Goal: Find specific page/section: Find specific page/section

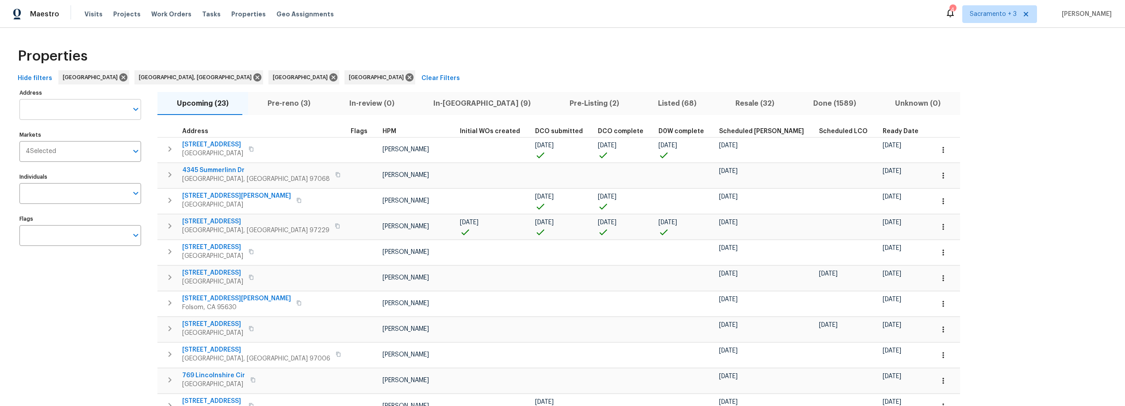
click at [69, 117] on input "Address" at bounding box center [73, 109] width 108 height 21
type input "6001"
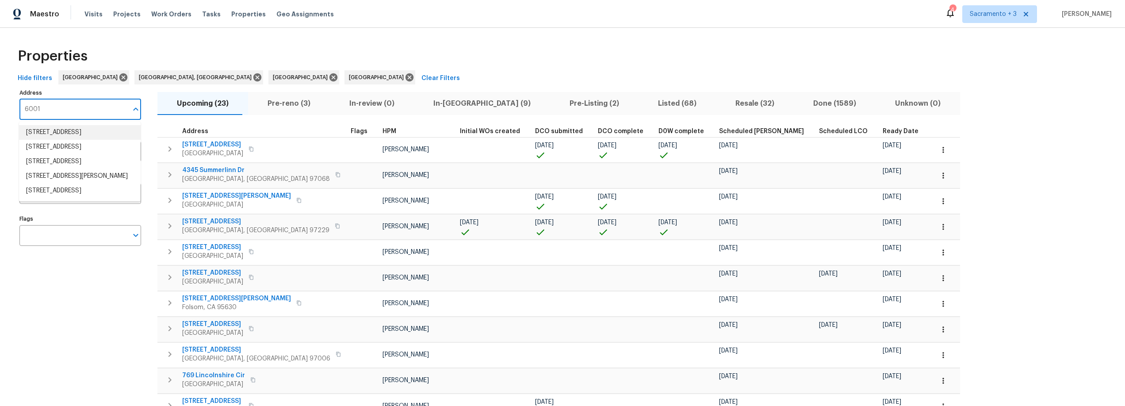
click at [72, 139] on li "6001 Centurion Cir Citrus Heights CA 95621" at bounding box center [80, 132] width 122 height 15
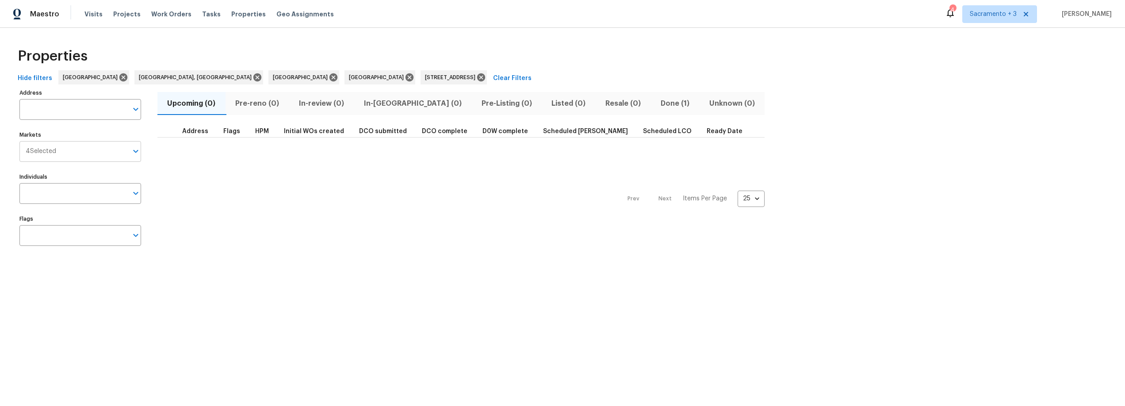
type input "6001 Centurion Cir Citrus Heights CA 95621"
click at [656, 103] on span "Done (1)" at bounding box center [675, 103] width 38 height 12
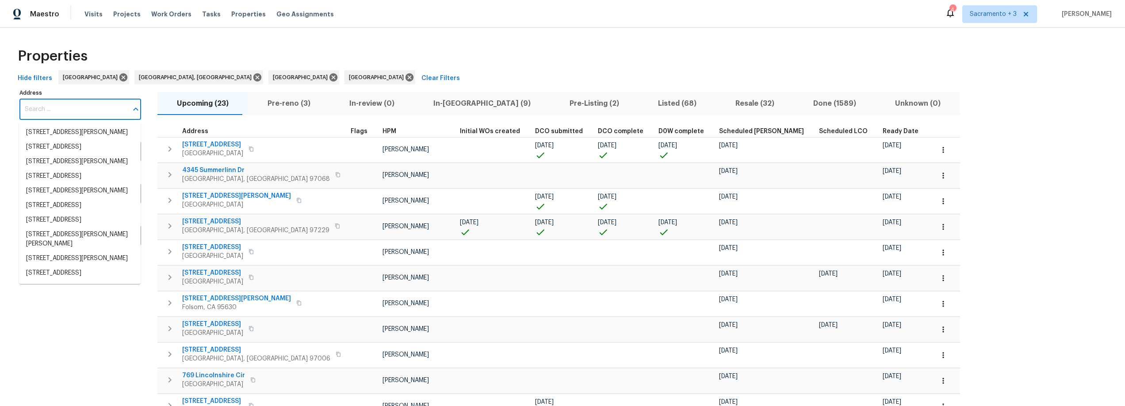
click at [53, 108] on input "Address" at bounding box center [73, 109] width 108 height 21
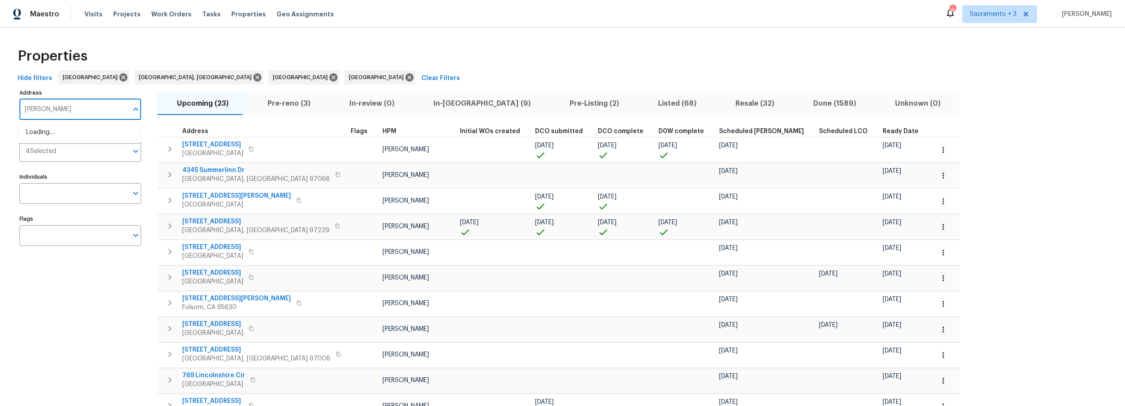
type input "Hesper"
click at [41, 137] on li "5735 Hesper Way Carmichael CA 95608" at bounding box center [80, 132] width 122 height 15
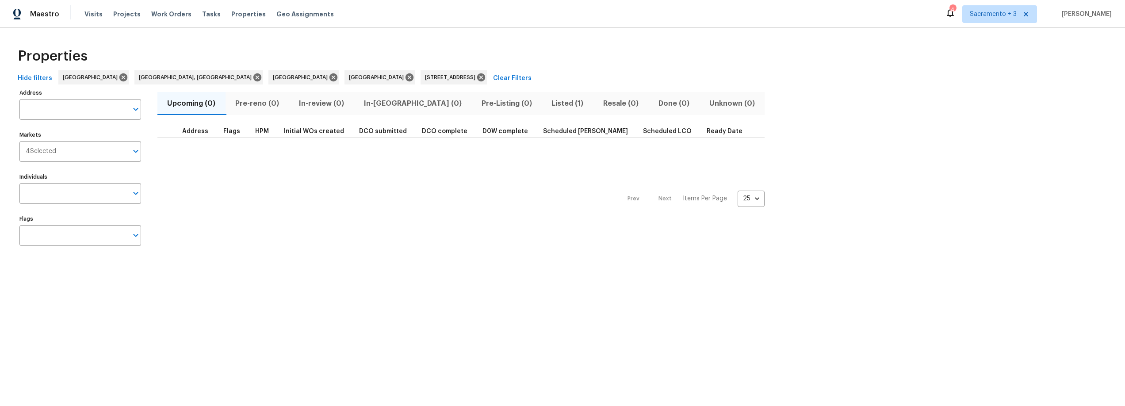
type input "5735 Hesper Way Carmichael CA 95608"
click at [547, 107] on span "Listed (1)" at bounding box center [567, 103] width 41 height 12
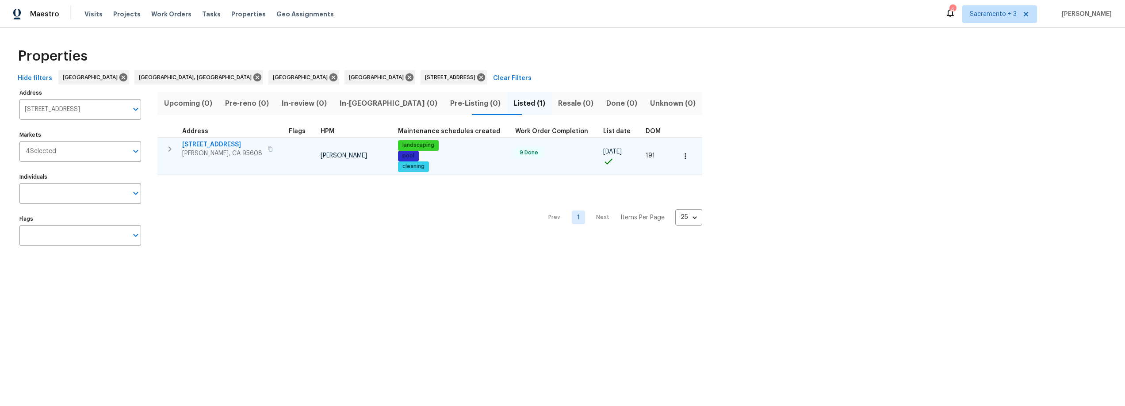
click at [199, 149] on span "Carmichael, CA 95608" at bounding box center [222, 153] width 80 height 9
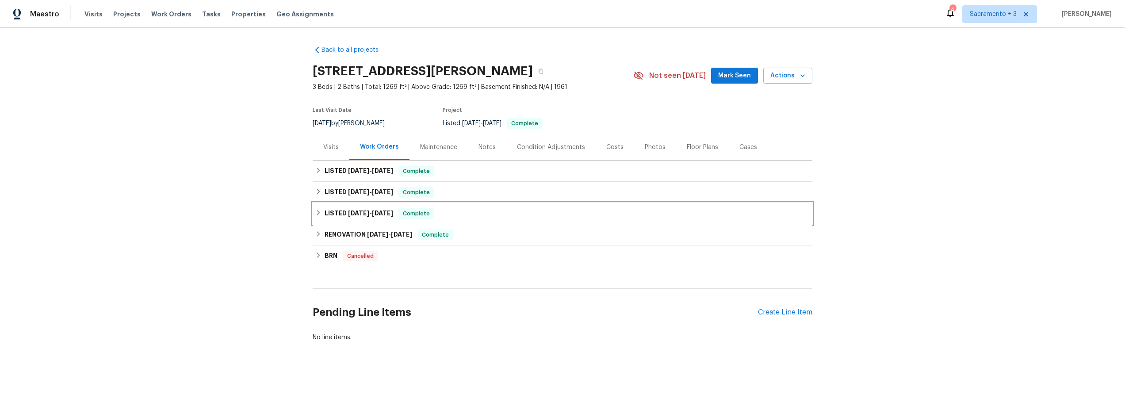
click at [316, 214] on icon at bounding box center [318, 213] width 6 height 6
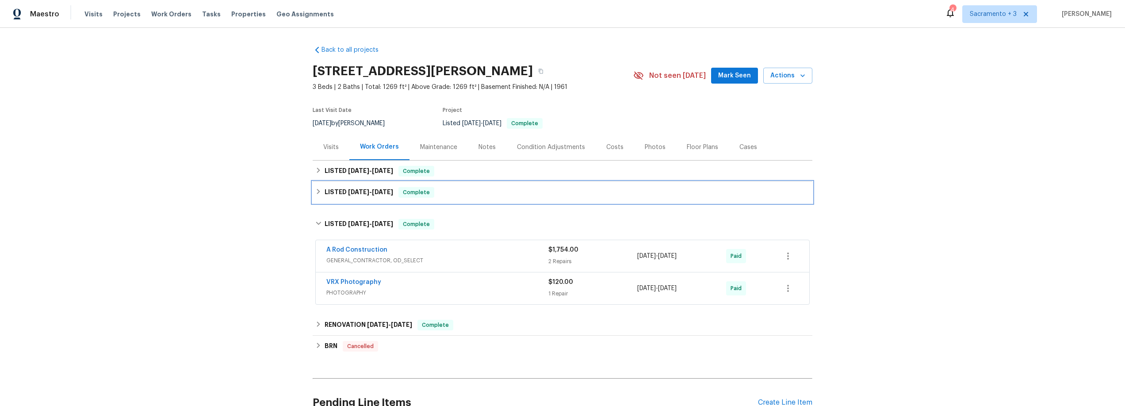
click at [319, 191] on div "LISTED 3/25/25 - 3/28/25 Complete" at bounding box center [562, 192] width 494 height 11
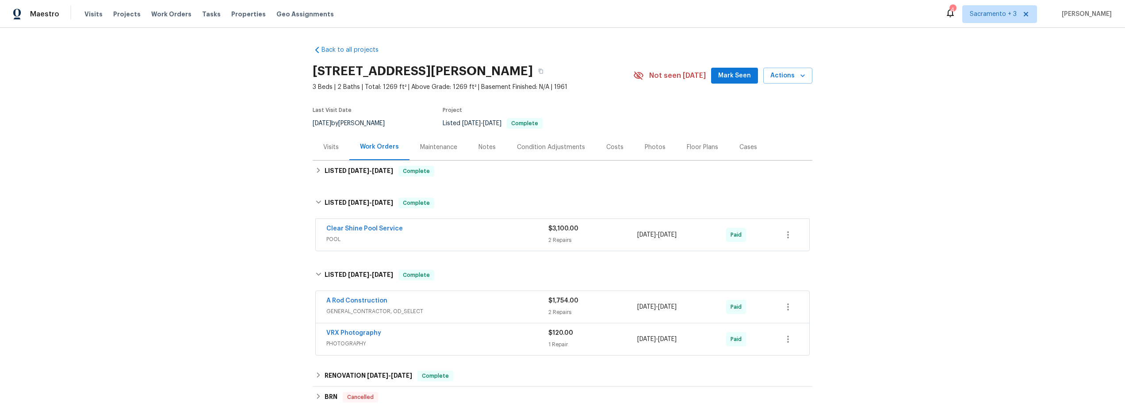
click at [380, 233] on div "Clear Shine Pool Service" at bounding box center [437, 229] width 222 height 11
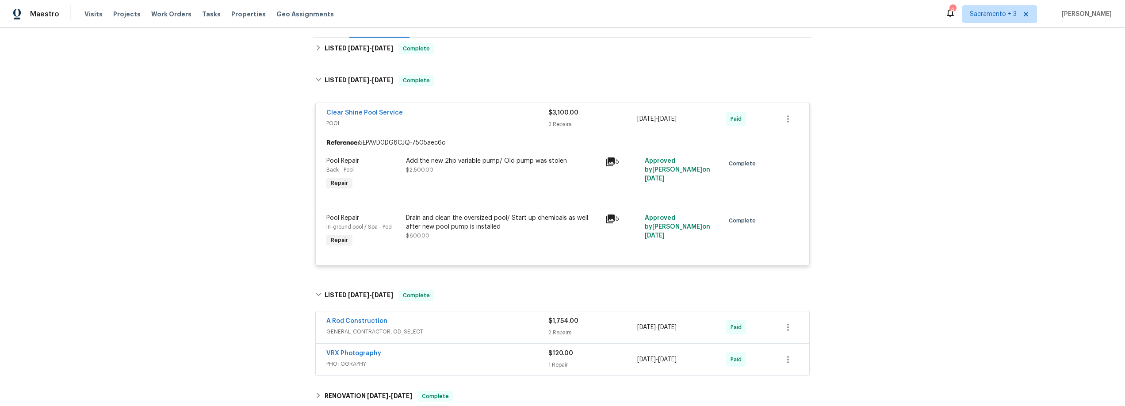
scroll to position [124, 0]
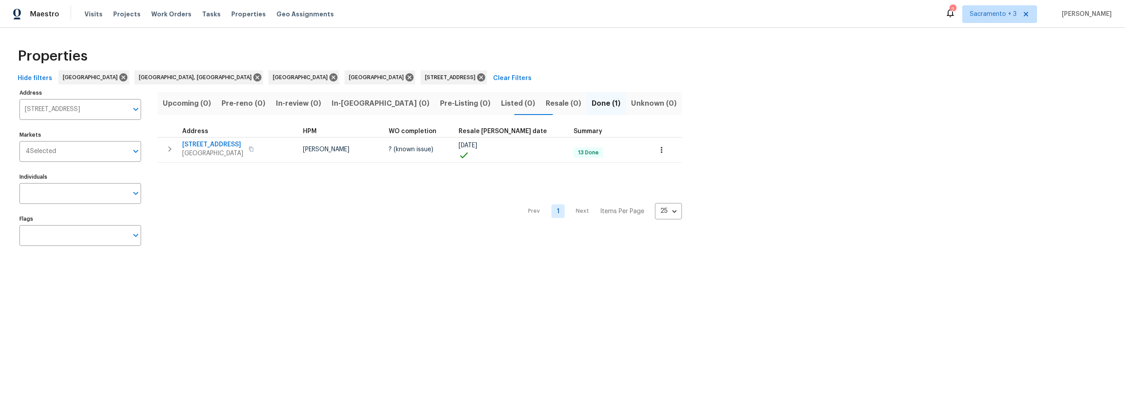
click at [244, 104] on span "Pre-reno (0)" at bounding box center [243, 103] width 44 height 12
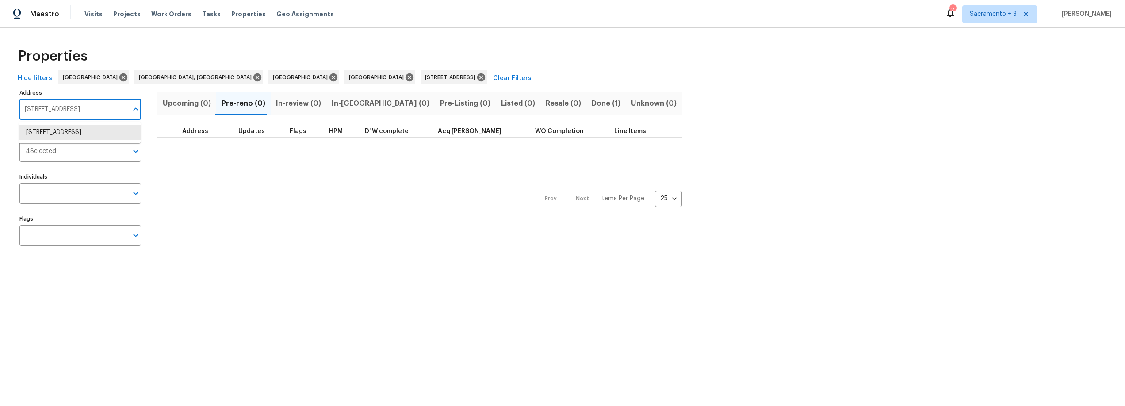
click at [118, 106] on input "[STREET_ADDRESS]" at bounding box center [73, 109] width 108 height 21
click at [217, 221] on div "Prev Next Items Per Page 25 25 ​" at bounding box center [419, 195] width 524 height 117
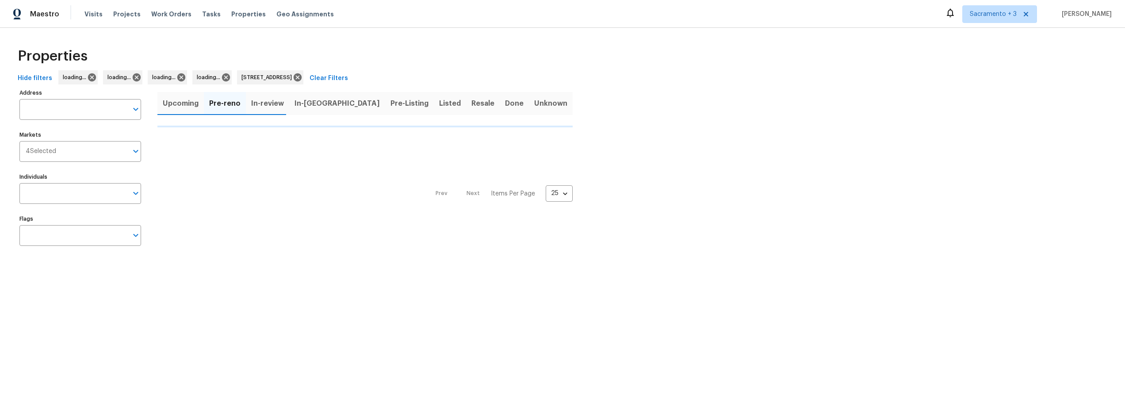
type input "[STREET_ADDRESS]"
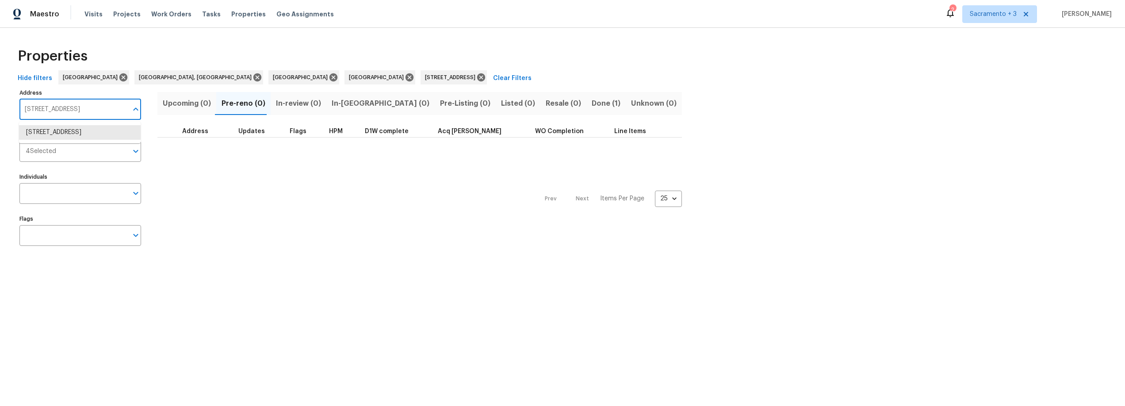
click at [110, 117] on input "[STREET_ADDRESS]" at bounding box center [73, 109] width 108 height 21
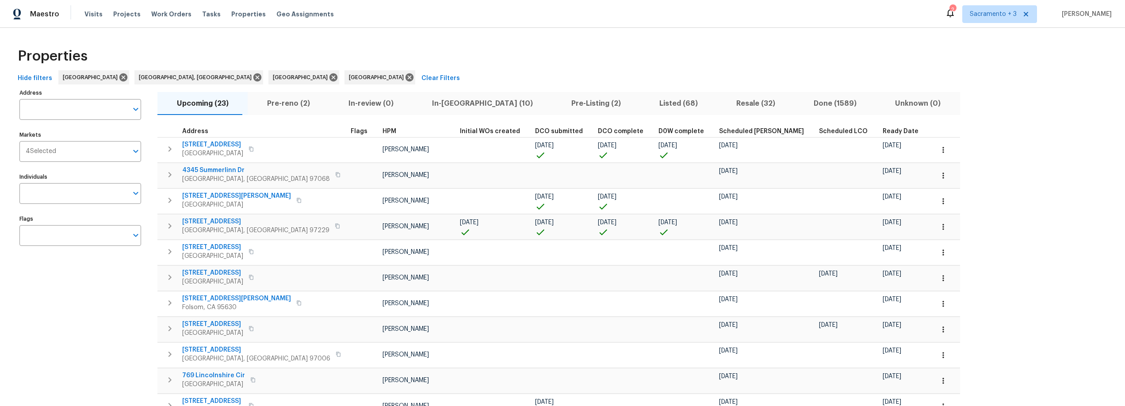
click at [292, 104] on span "Pre-reno (2)" at bounding box center [288, 103] width 71 height 12
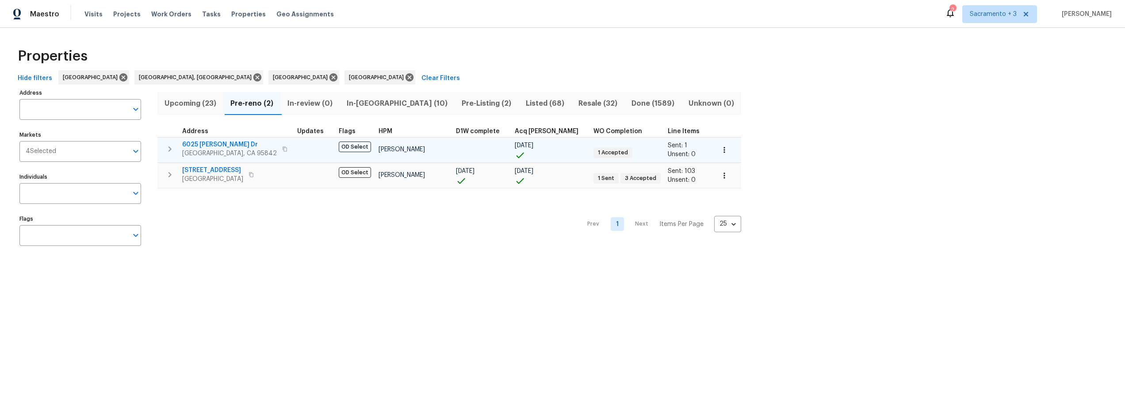
click at [720, 151] on icon "button" at bounding box center [724, 149] width 9 height 9
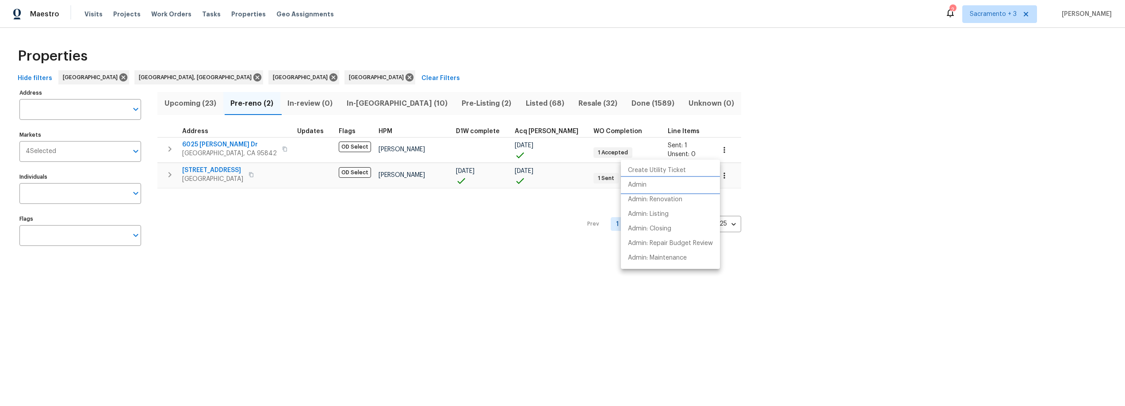
click at [646, 188] on li "Admin" at bounding box center [670, 185] width 99 height 15
